Goal: Information Seeking & Learning: Learn about a topic

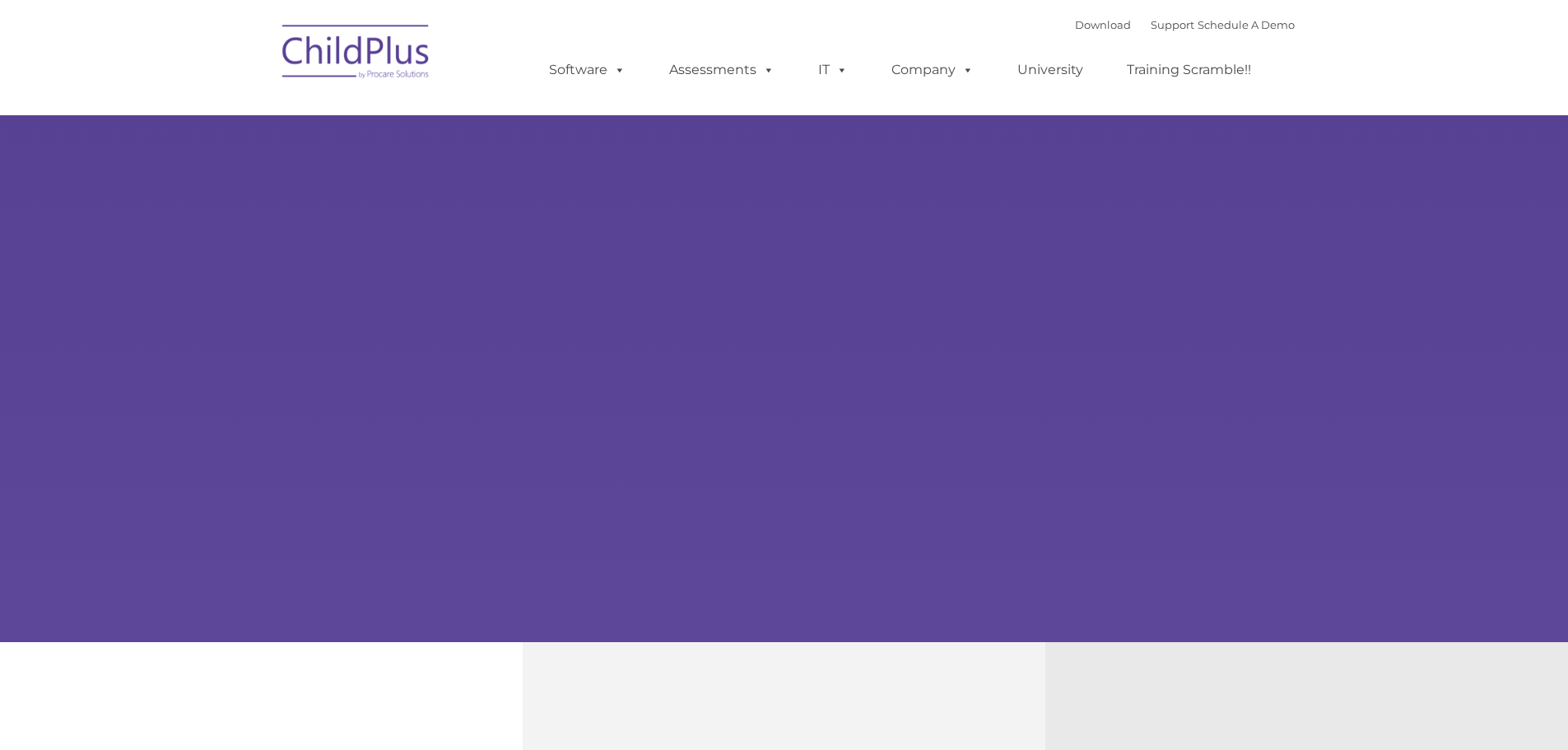
type input ""
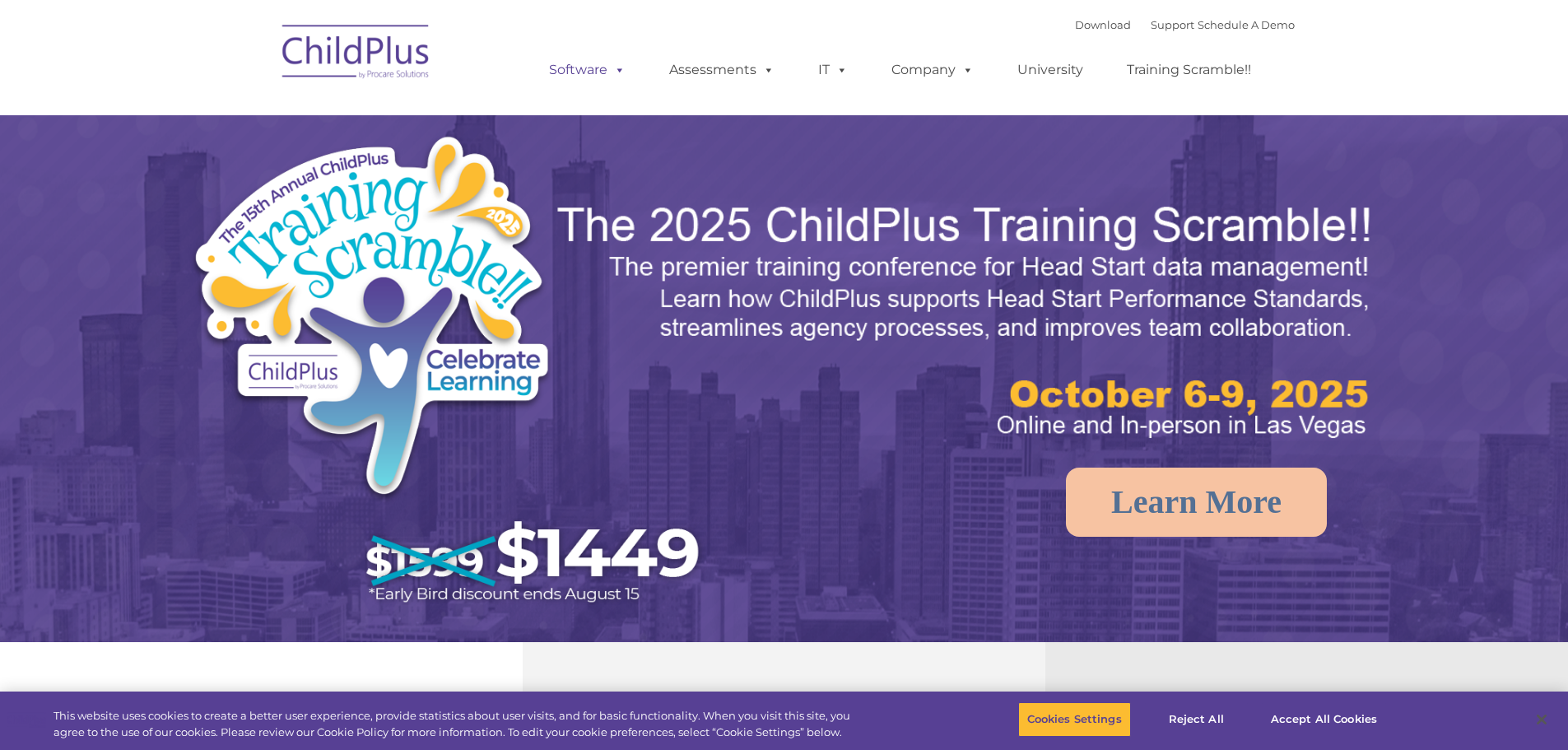
select select "MEDIUM"
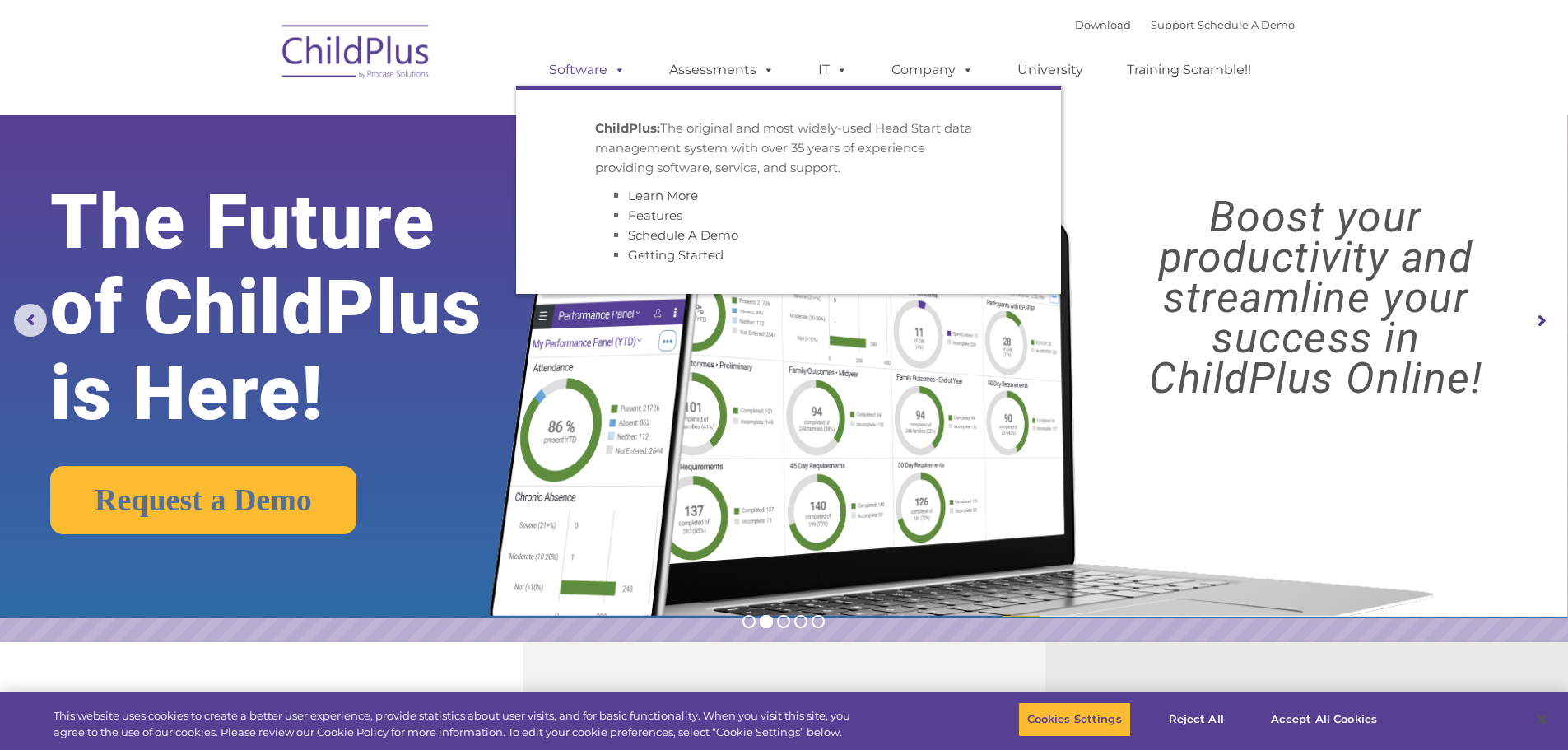
click at [621, 72] on span at bounding box center [617, 69] width 18 height 16
click at [697, 71] on link "Assessments" at bounding box center [722, 70] width 139 height 33
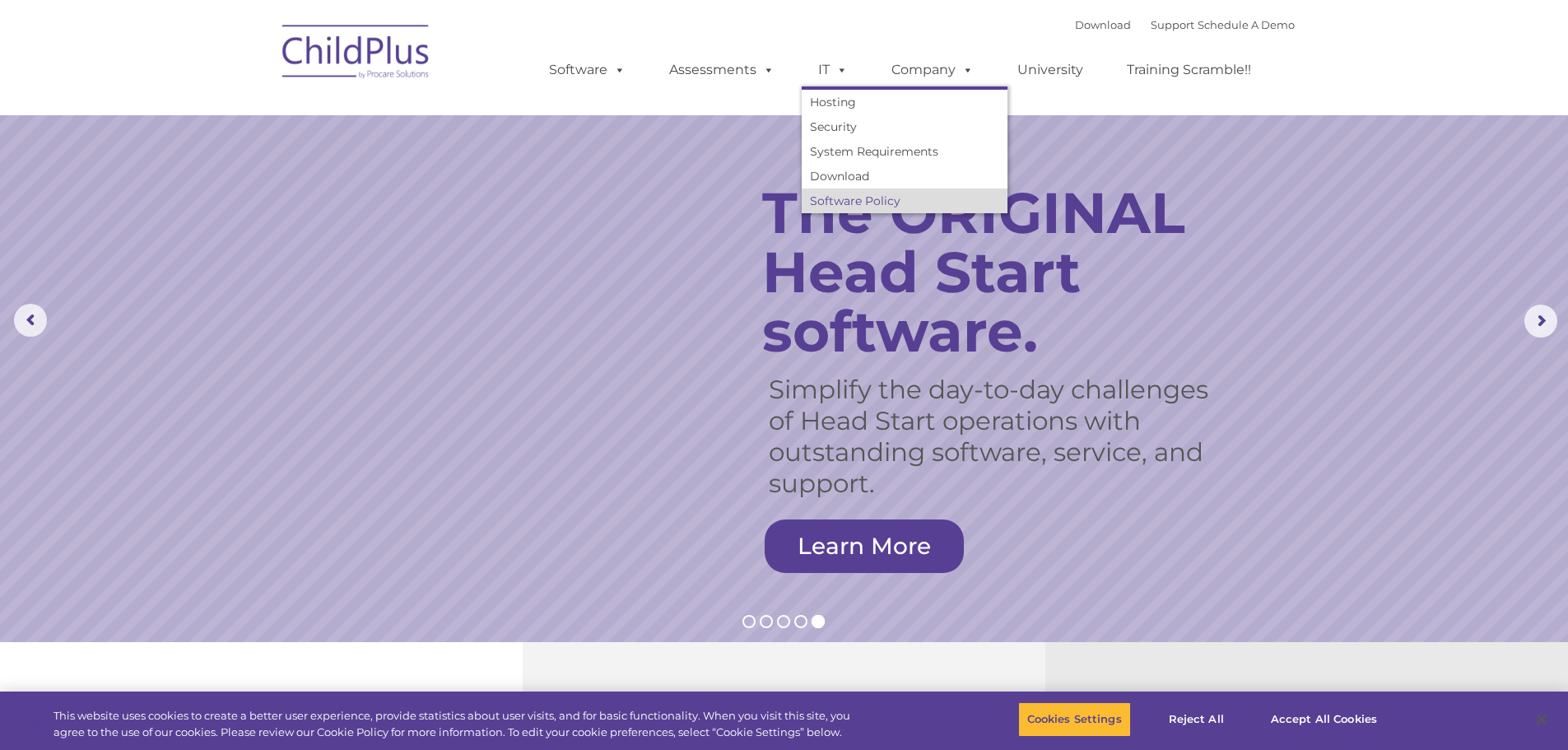
click at [823, 197] on link "Software Policy" at bounding box center [904, 200] width 206 height 25
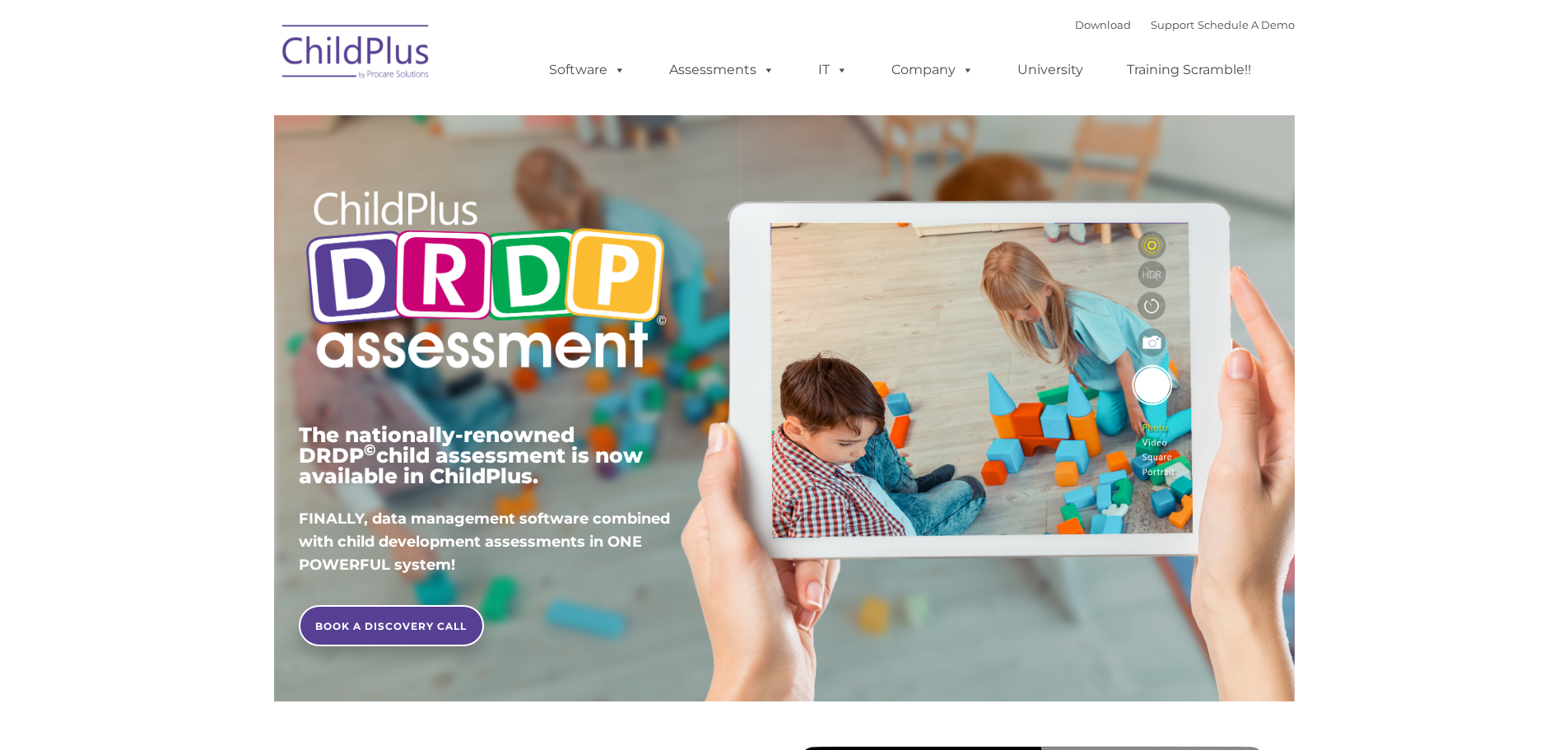
type input ""
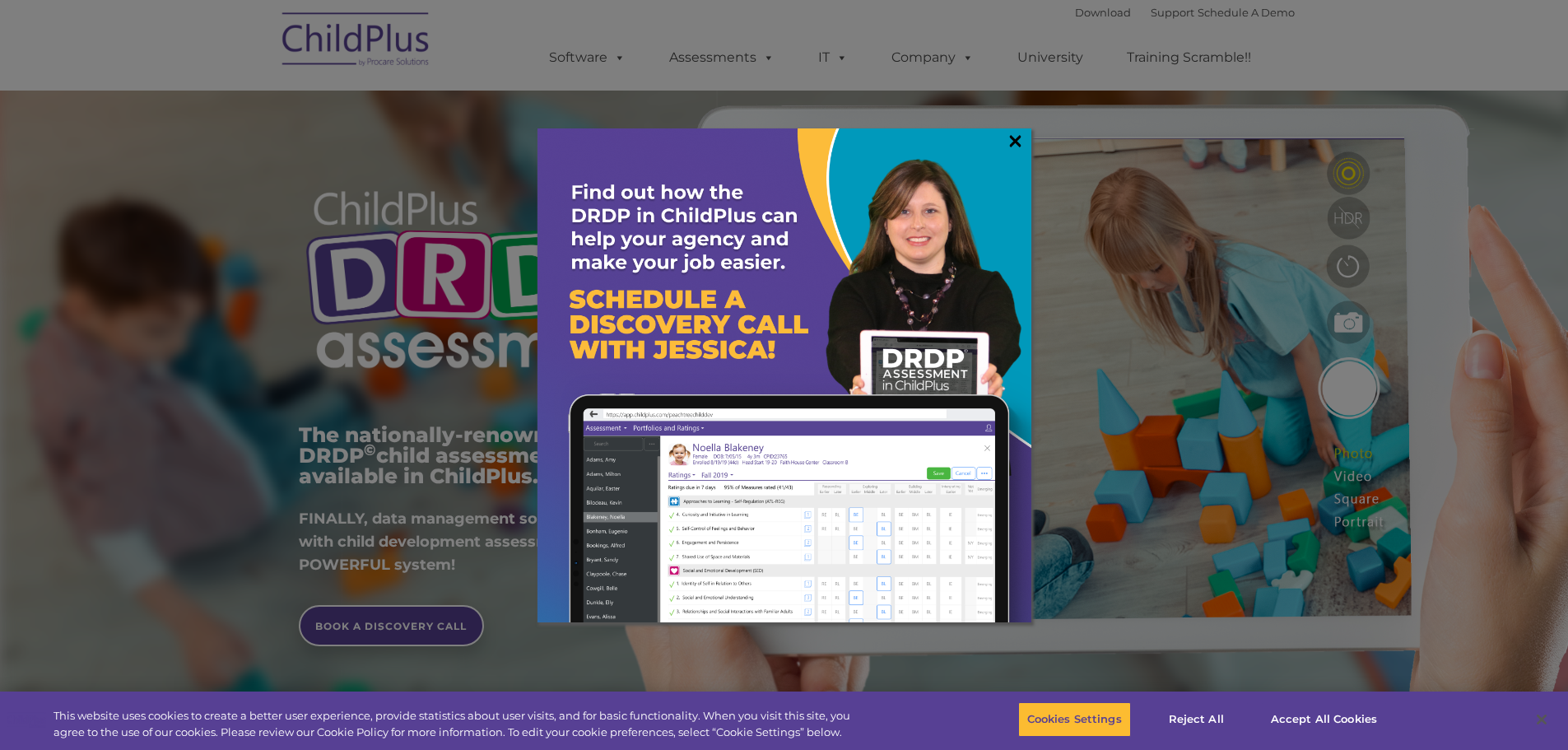
click at [1013, 136] on link "×" at bounding box center [1015, 140] width 19 height 17
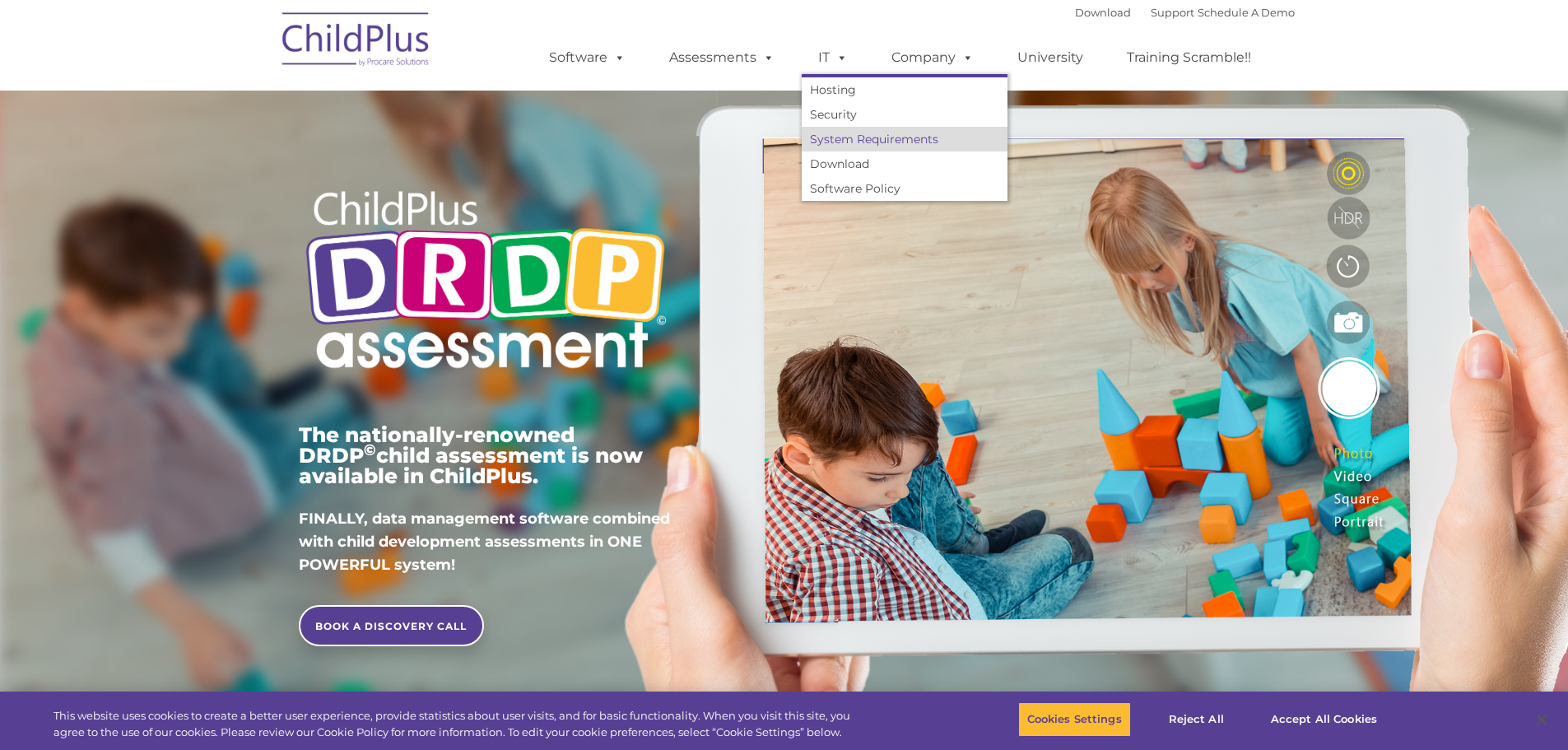
click at [859, 143] on link "System Requirements" at bounding box center [904, 139] width 206 height 25
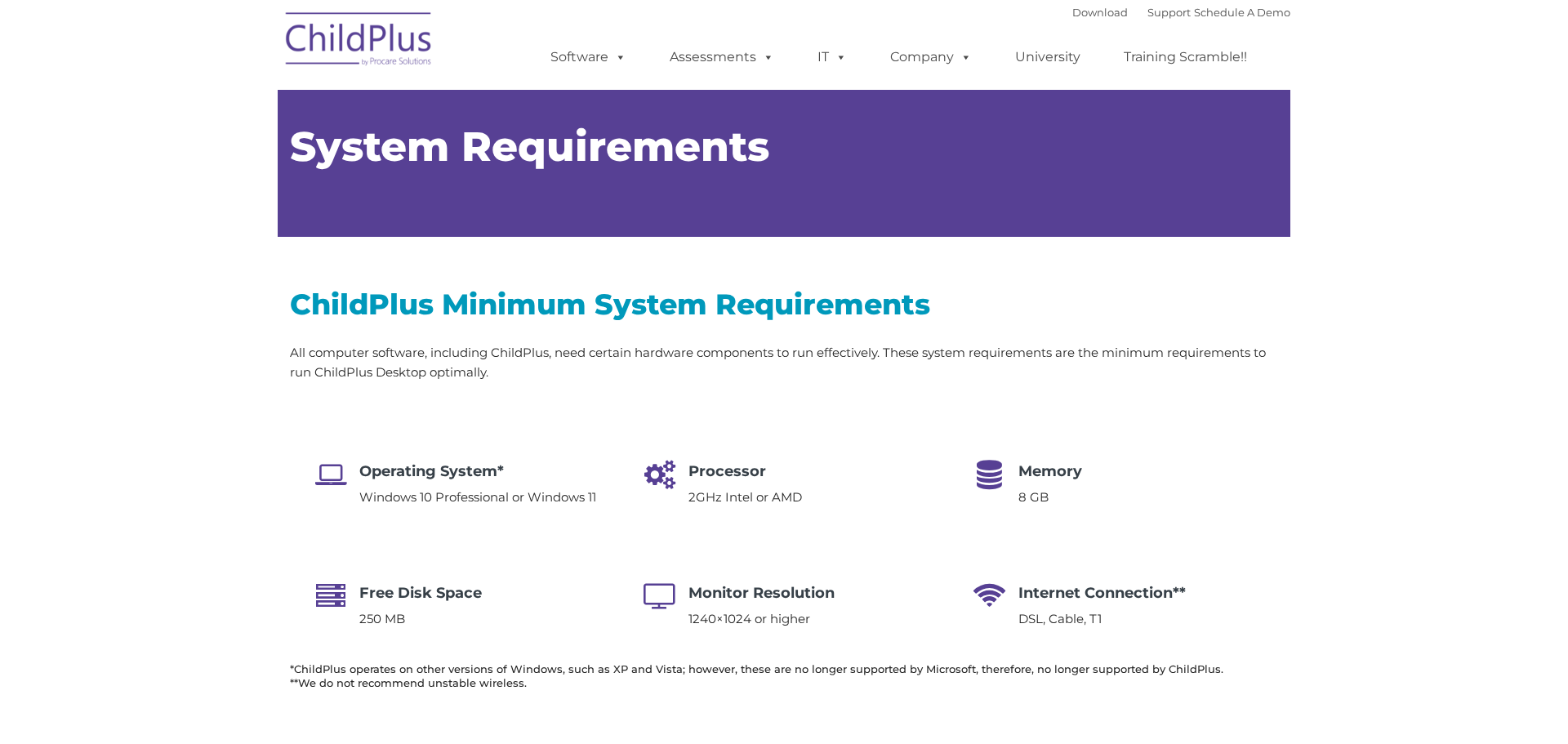
type input ""
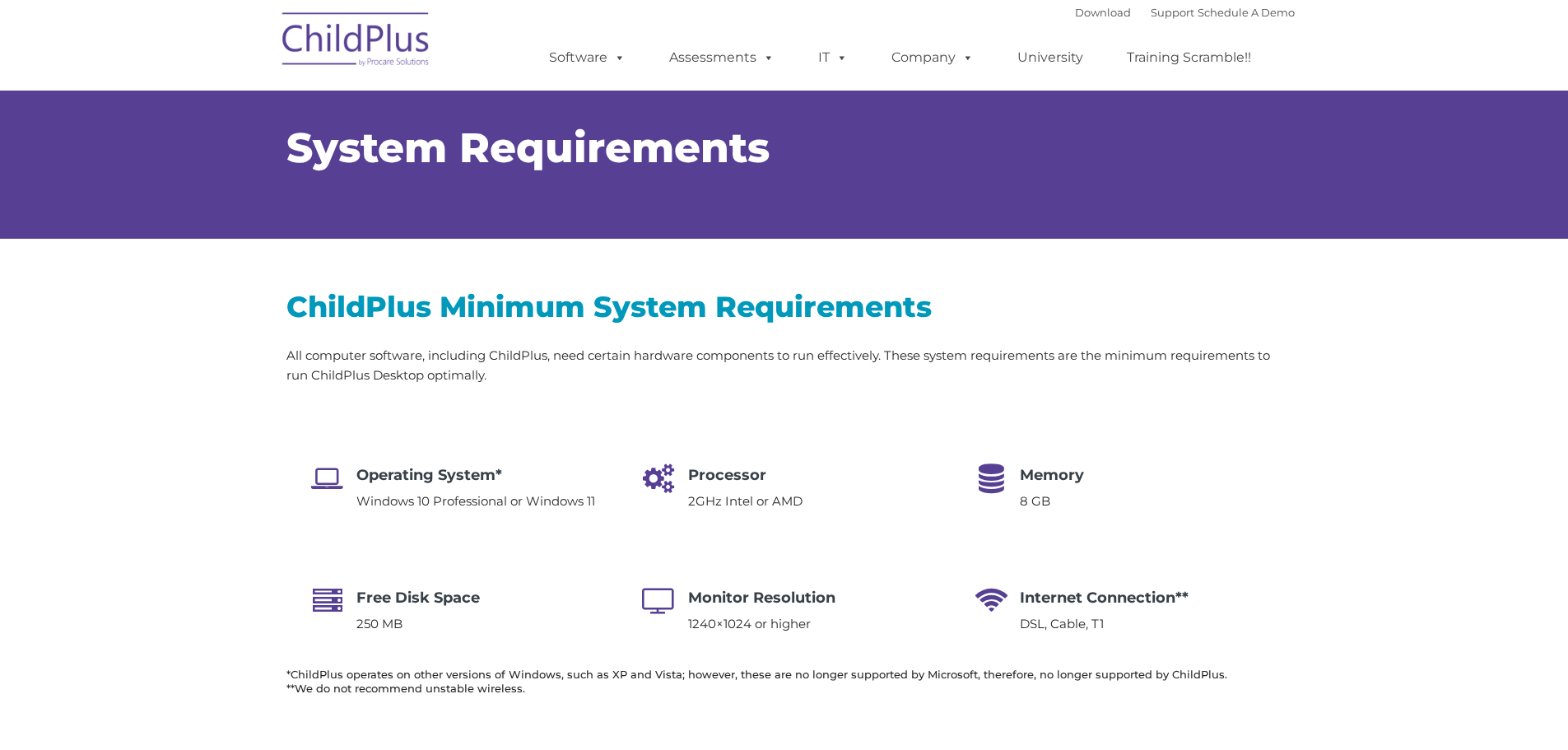
select select "MEDIUM"
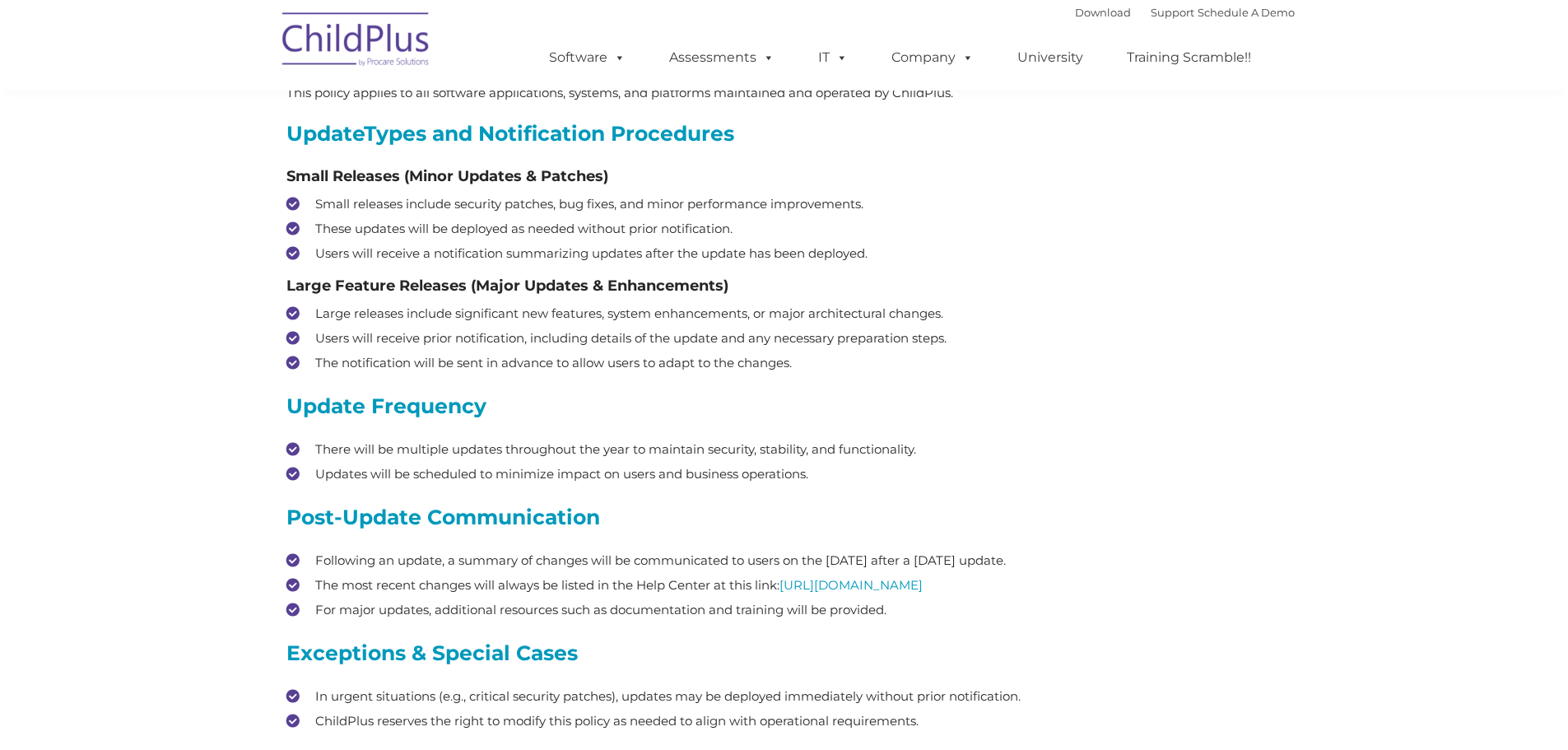
scroll to position [330, 0]
